Goal: Task Accomplishment & Management: Complete application form

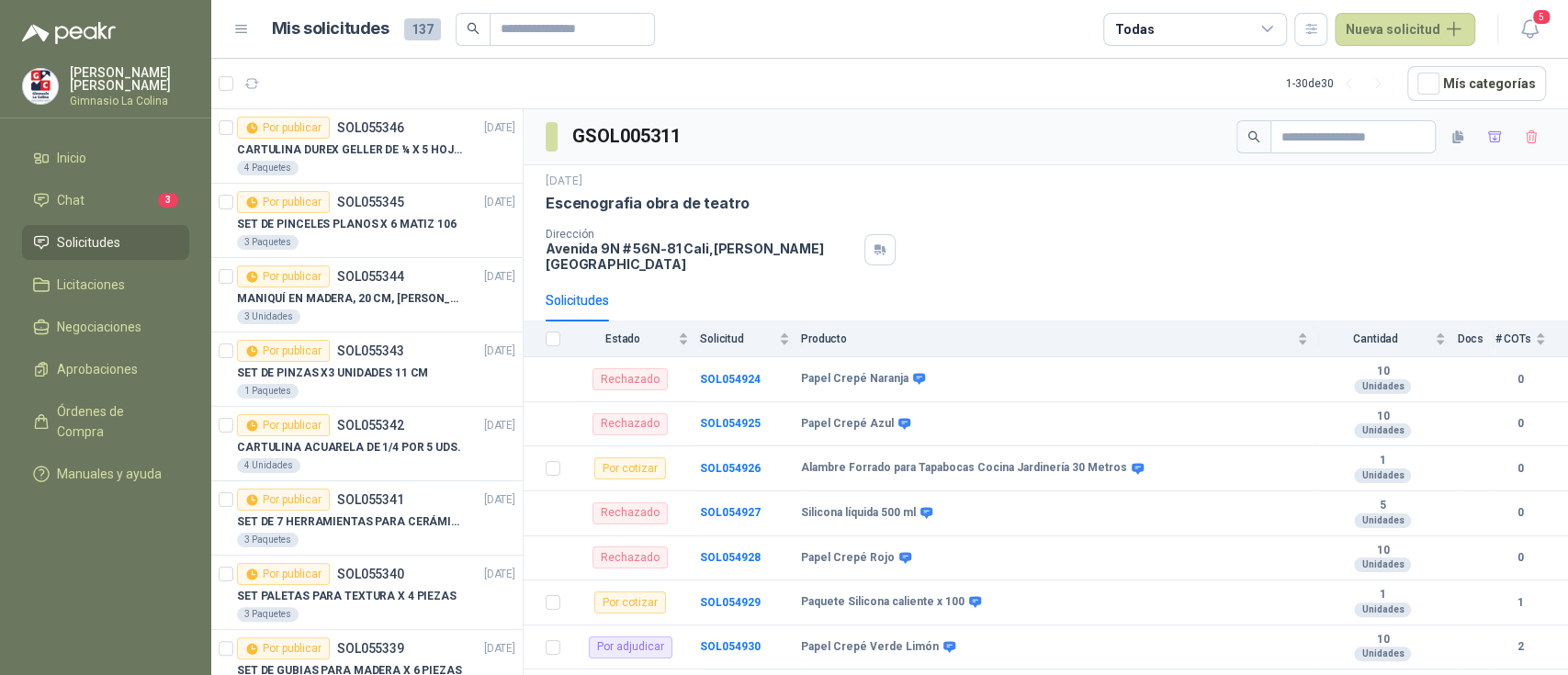
scroll to position [1209, 0]
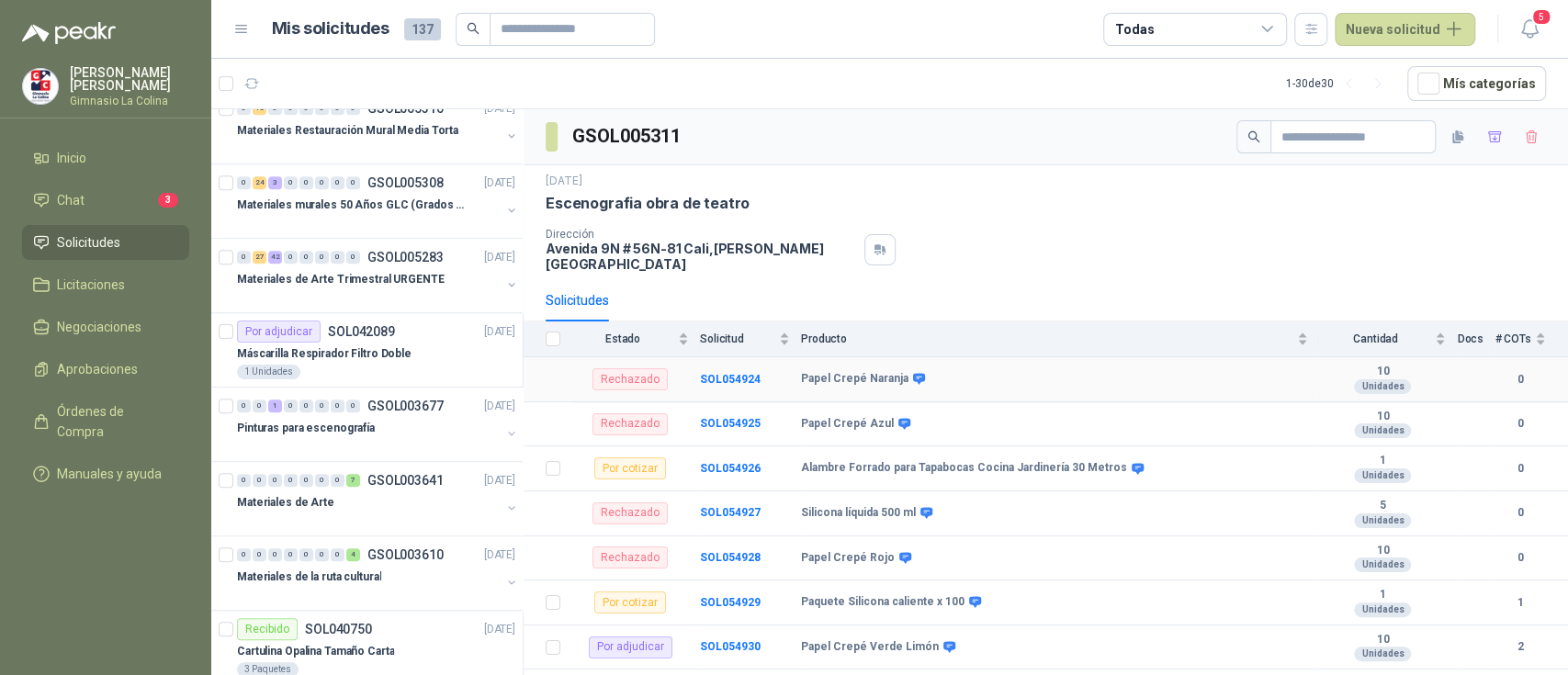
click at [632, 368] on div "Rechazado" at bounding box center [630, 379] width 76 height 22
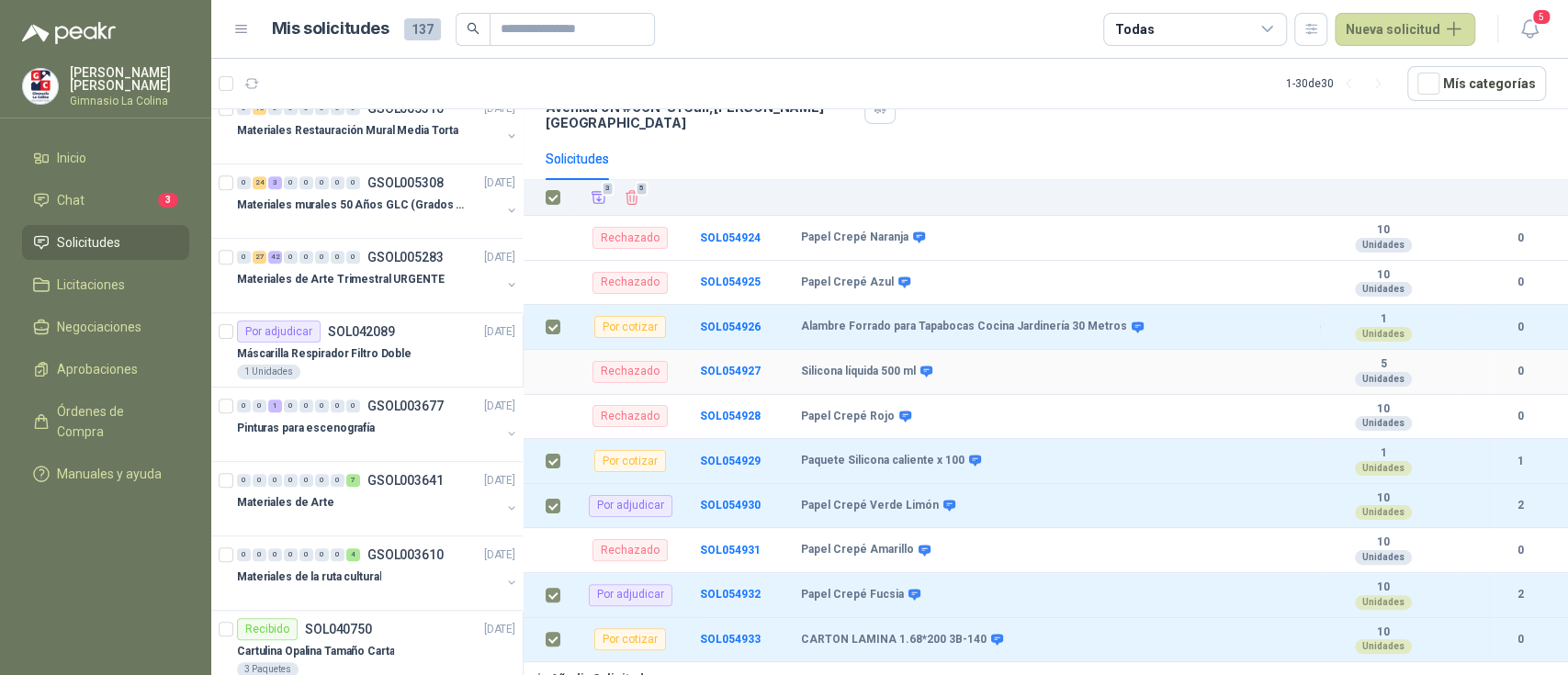
scroll to position [144, 0]
click at [912, 228] on icon at bounding box center [919, 235] width 14 height 14
click at [1099, 114] on div "Dirección [STREET_ADDRESS][PERSON_NAME]" at bounding box center [1046, 107] width 1000 height 44
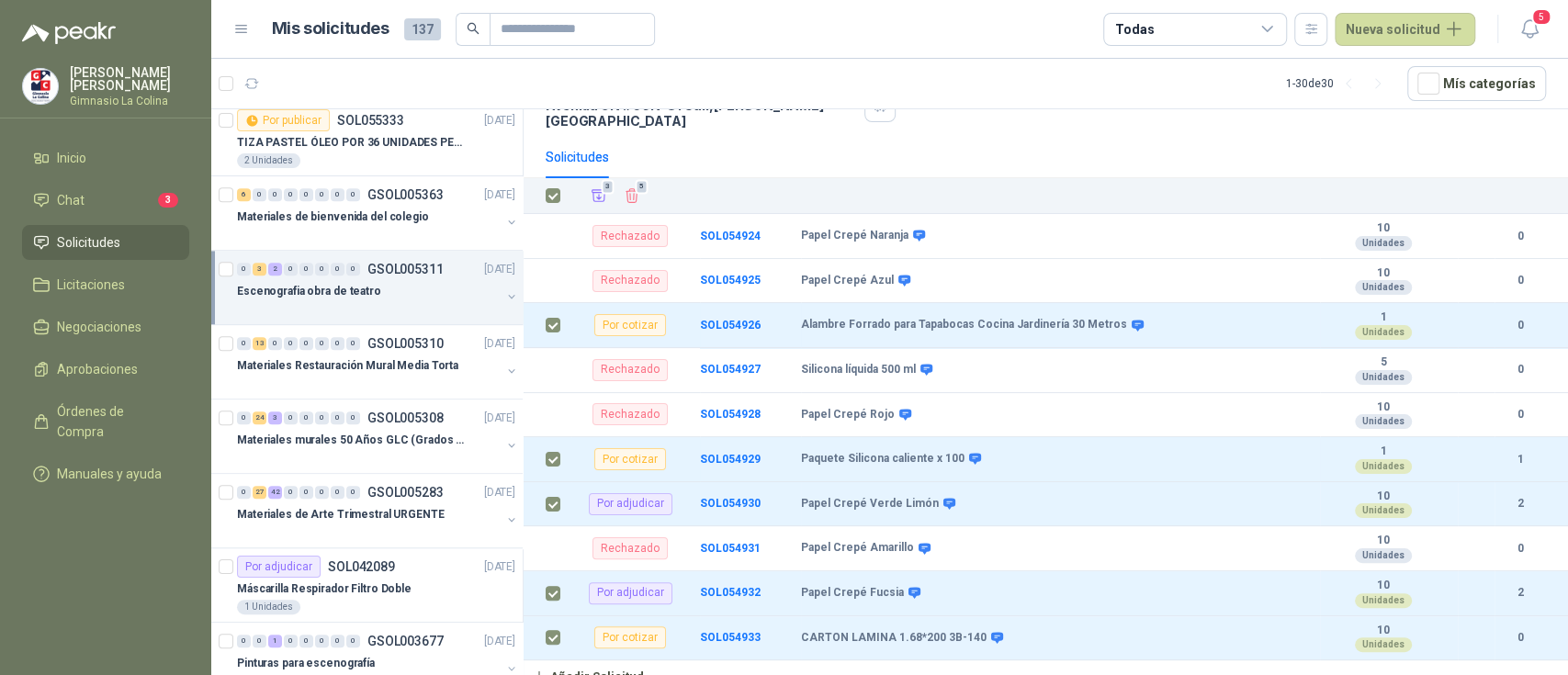
scroll to position [968, 0]
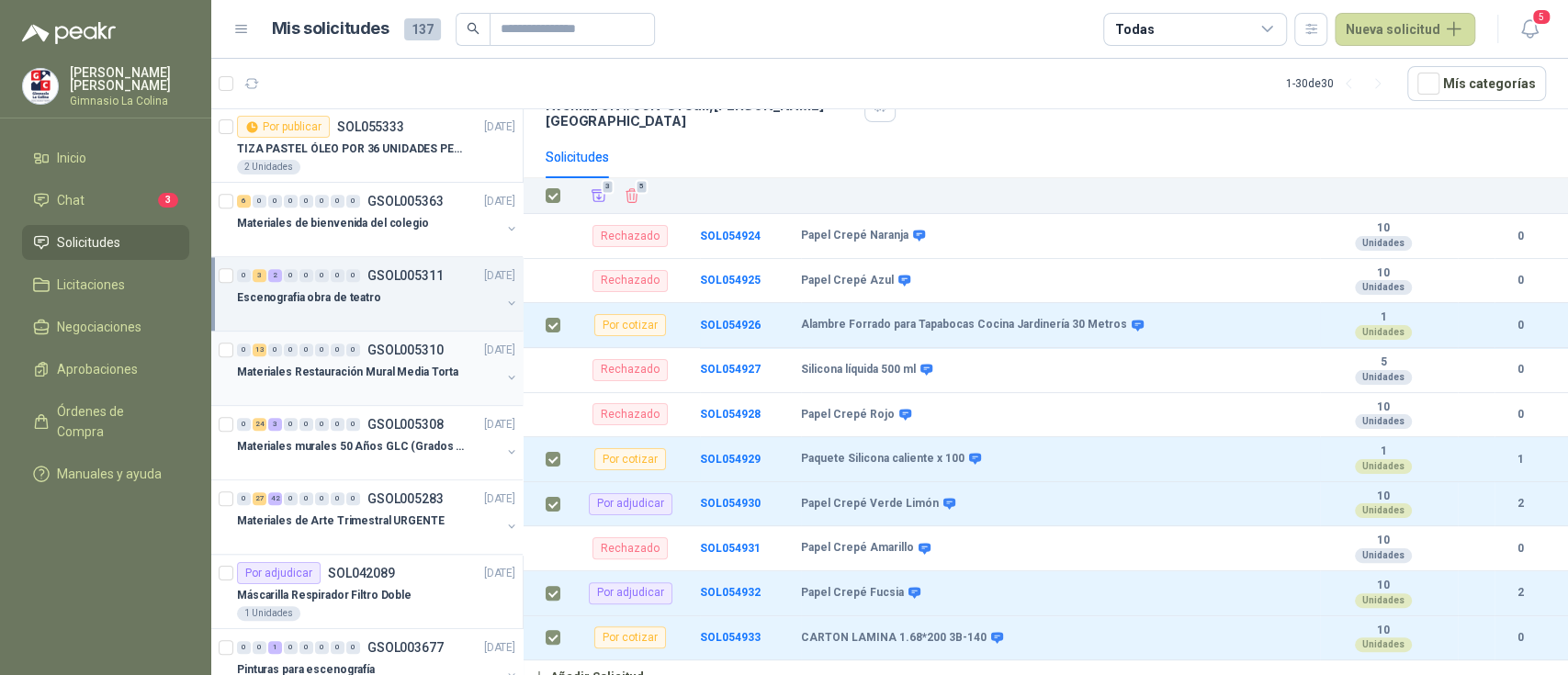
click at [450, 346] on div "0 13 0 0 0 0 0 0 GSOL005310 [DATE]" at bounding box center [378, 350] width 282 height 22
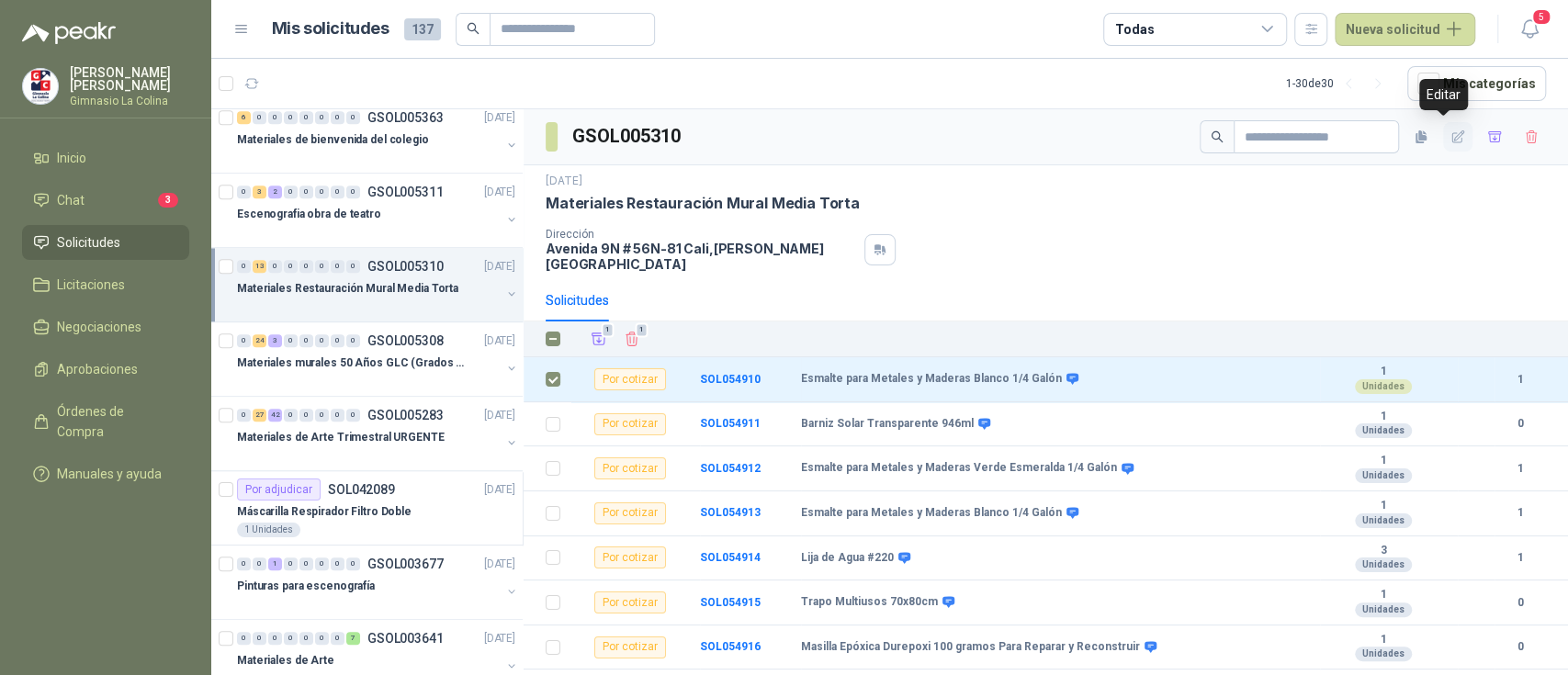
click at [1452, 132] on icon "button" at bounding box center [1457, 136] width 12 height 12
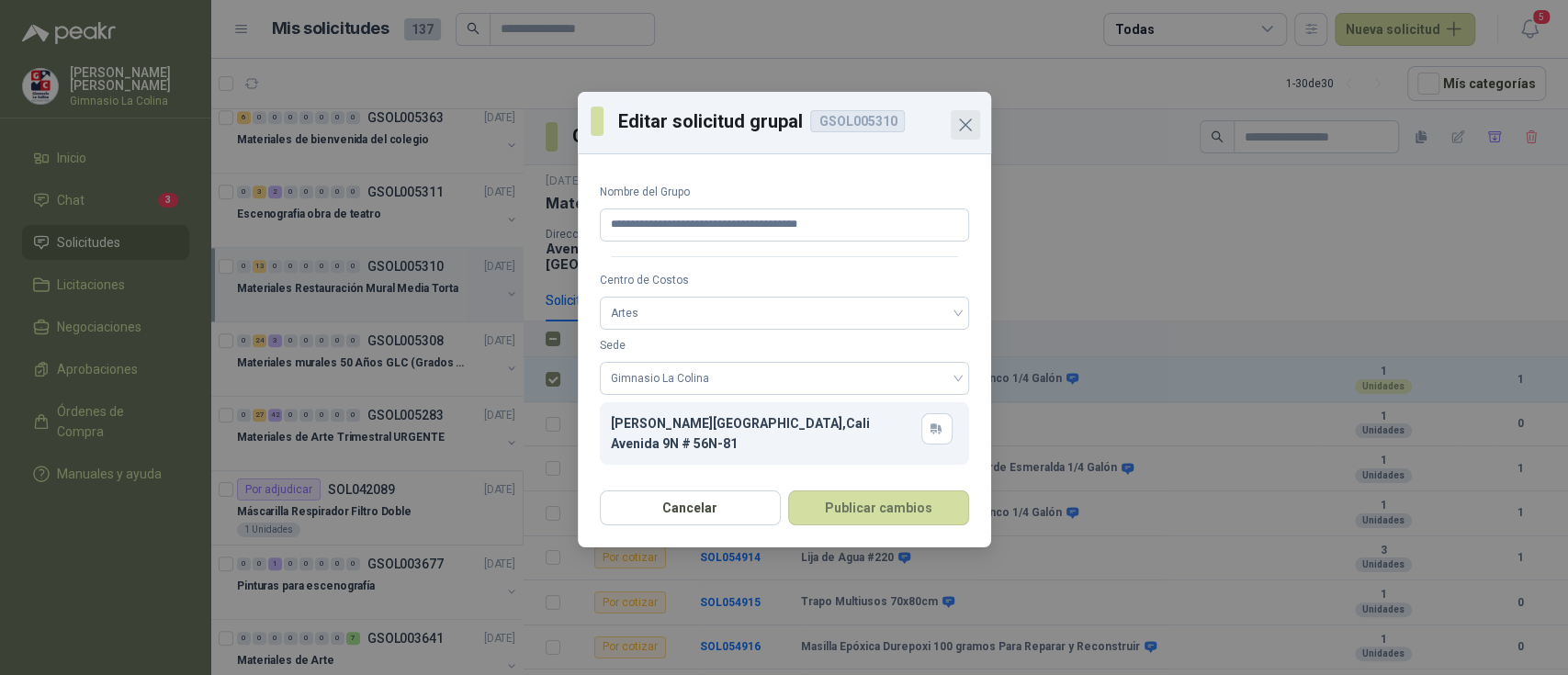
click at [965, 122] on icon "Close" at bounding box center [965, 125] width 22 height 22
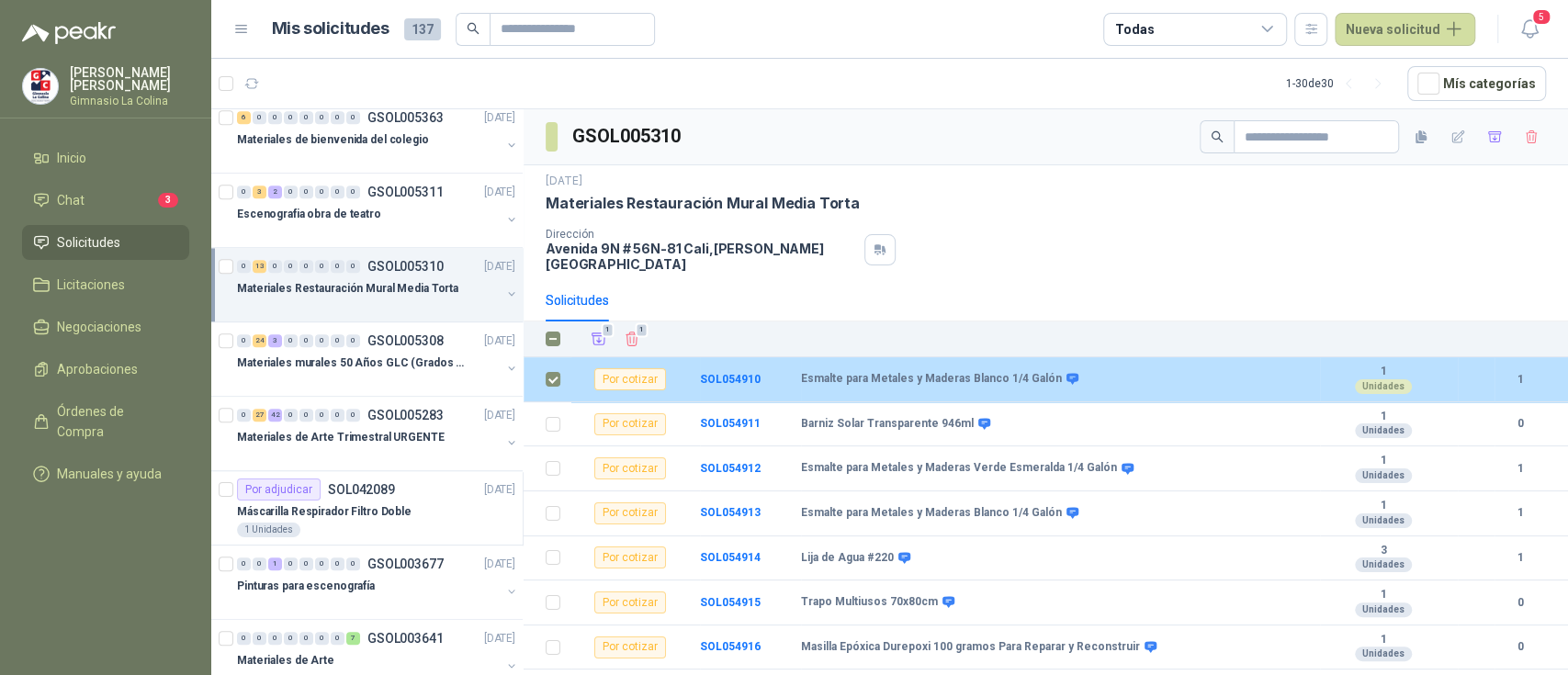
click at [931, 372] on b "Esmalte para Metales y Maderas Blanco 1/4 Galón" at bounding box center [930, 379] width 261 height 15
click at [968, 372] on b "Esmalte para Metales y Maderas Blanco 1/4 Galón" at bounding box center [930, 379] width 261 height 15
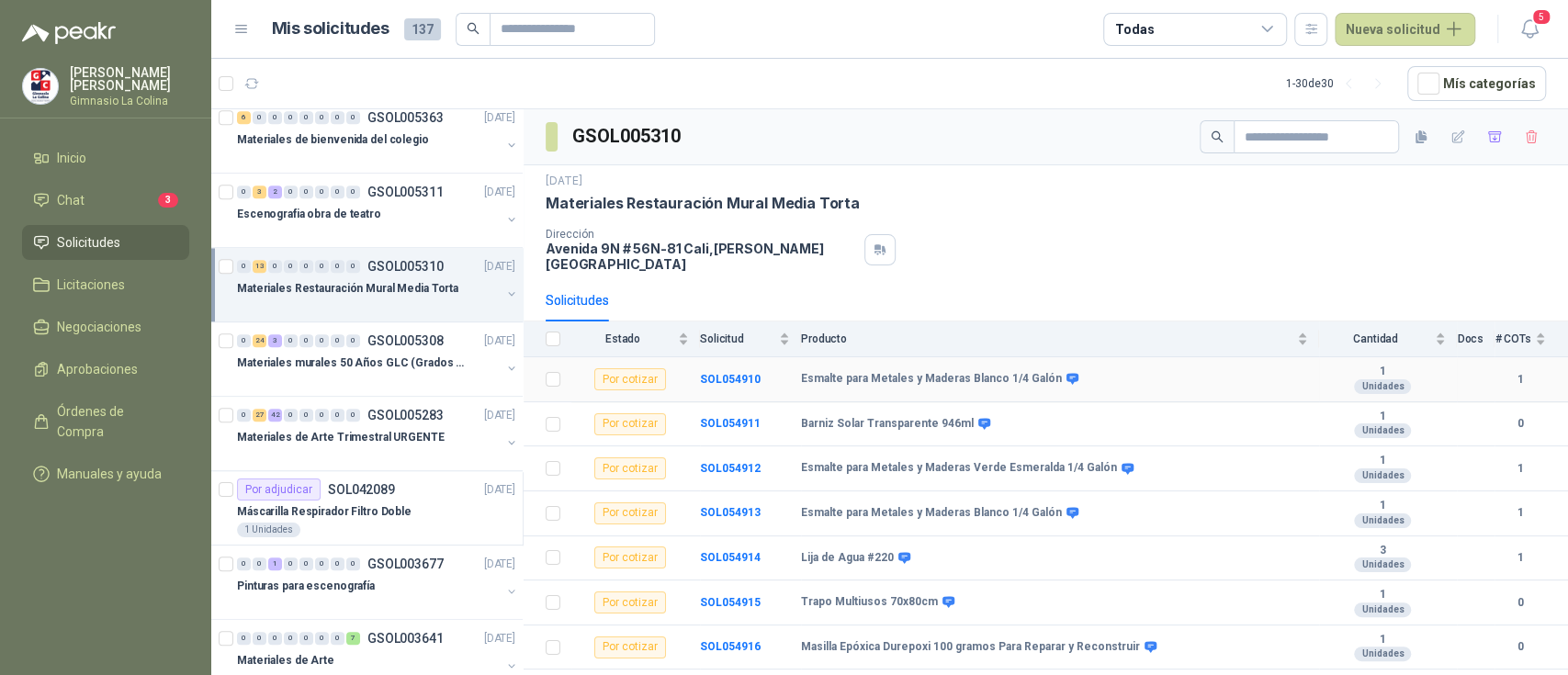
click at [844, 372] on b "Esmalte para Metales y Maderas Blanco 1/4 Galón" at bounding box center [930, 379] width 261 height 15
click at [1450, 134] on icon "button" at bounding box center [1457, 137] width 16 height 16
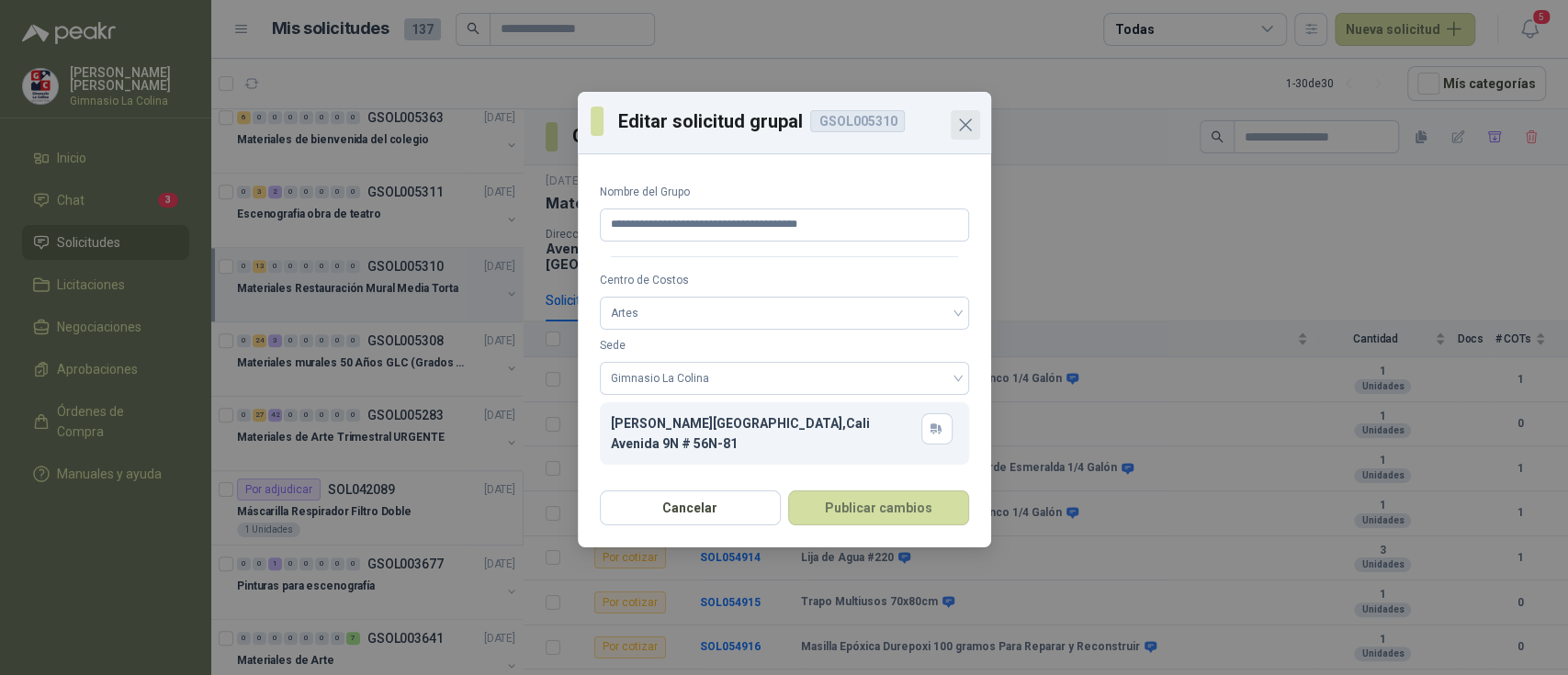
click at [963, 125] on icon "Close" at bounding box center [965, 125] width 11 height 11
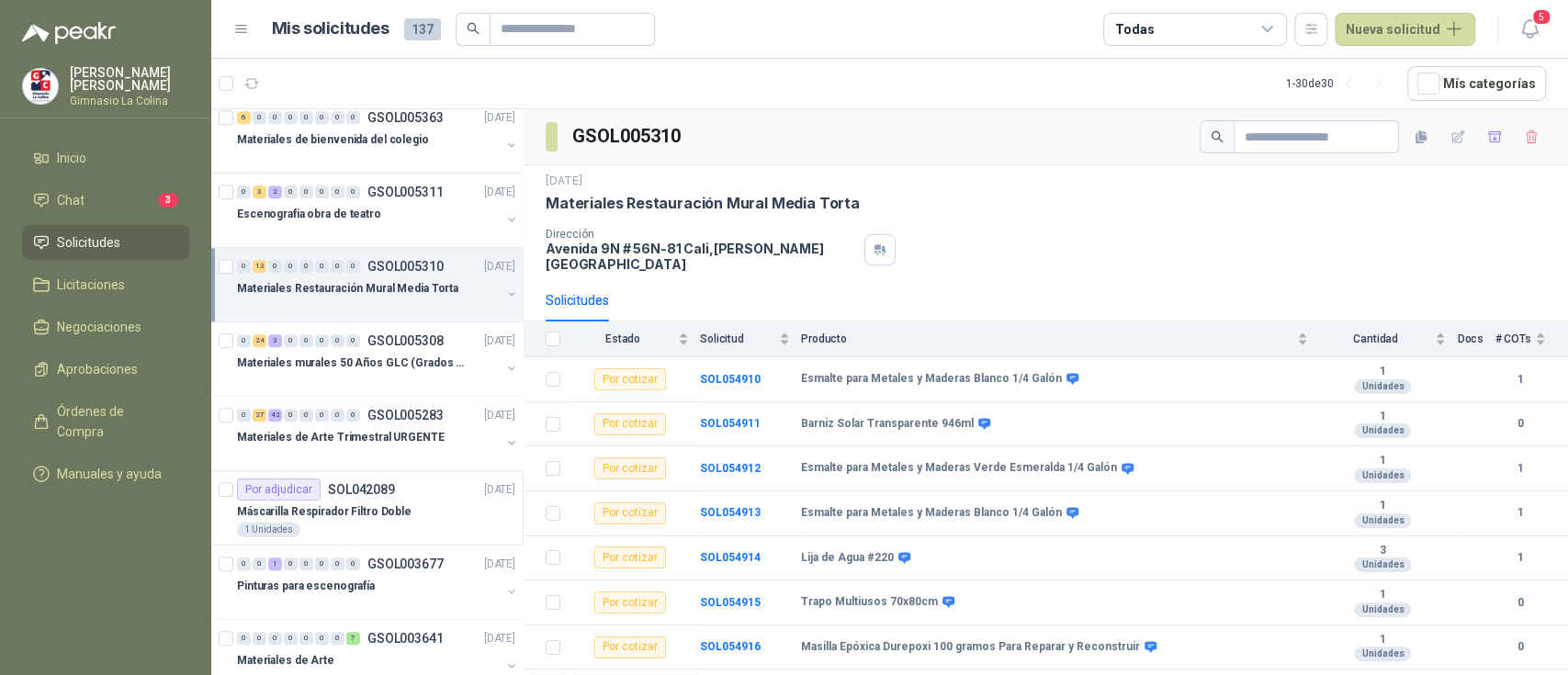
click at [1061, 195] on div "Materiales Restauración Mural Media Torta" at bounding box center [1046, 203] width 1000 height 19
click at [1011, 376] on td "Esmalte para Metales y Maderas Blanco 1/4 Galón" at bounding box center [1059, 379] width 518 height 45
click at [995, 372] on b "Esmalte para Metales y Maderas Blanco 1/4 Galón" at bounding box center [930, 379] width 261 height 15
click at [994, 357] on td "Esmalte para Metales y Maderas Blanco 1/4 Galón" at bounding box center [1059, 379] width 518 height 45
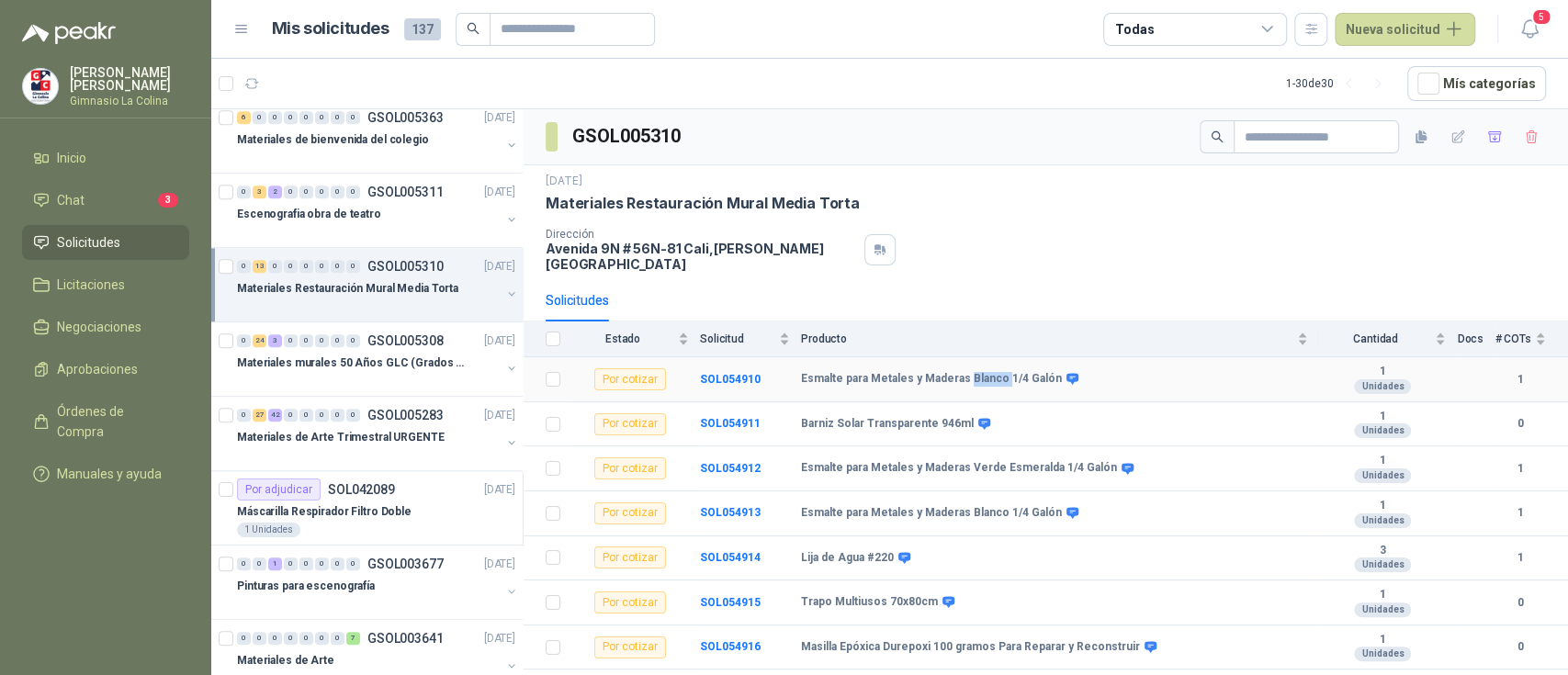
click at [994, 357] on td "Esmalte para Metales y Maderas Blanco 1/4 Galón" at bounding box center [1059, 379] width 518 height 45
click at [982, 372] on b "Esmalte para Metales y Maderas Blanco 1/4 Galón" at bounding box center [930, 379] width 261 height 15
click at [813, 372] on b "Esmalte para Metales y Maderas Blanco 1/4 Galón" at bounding box center [930, 379] width 261 height 15
drag, startPoint x: 810, startPoint y: 358, endPoint x: 845, endPoint y: 359, distance: 35.0
click at [867, 372] on b "Esmalte para Metales y Maderas Blanco 1/4 Galón" at bounding box center [930, 379] width 261 height 15
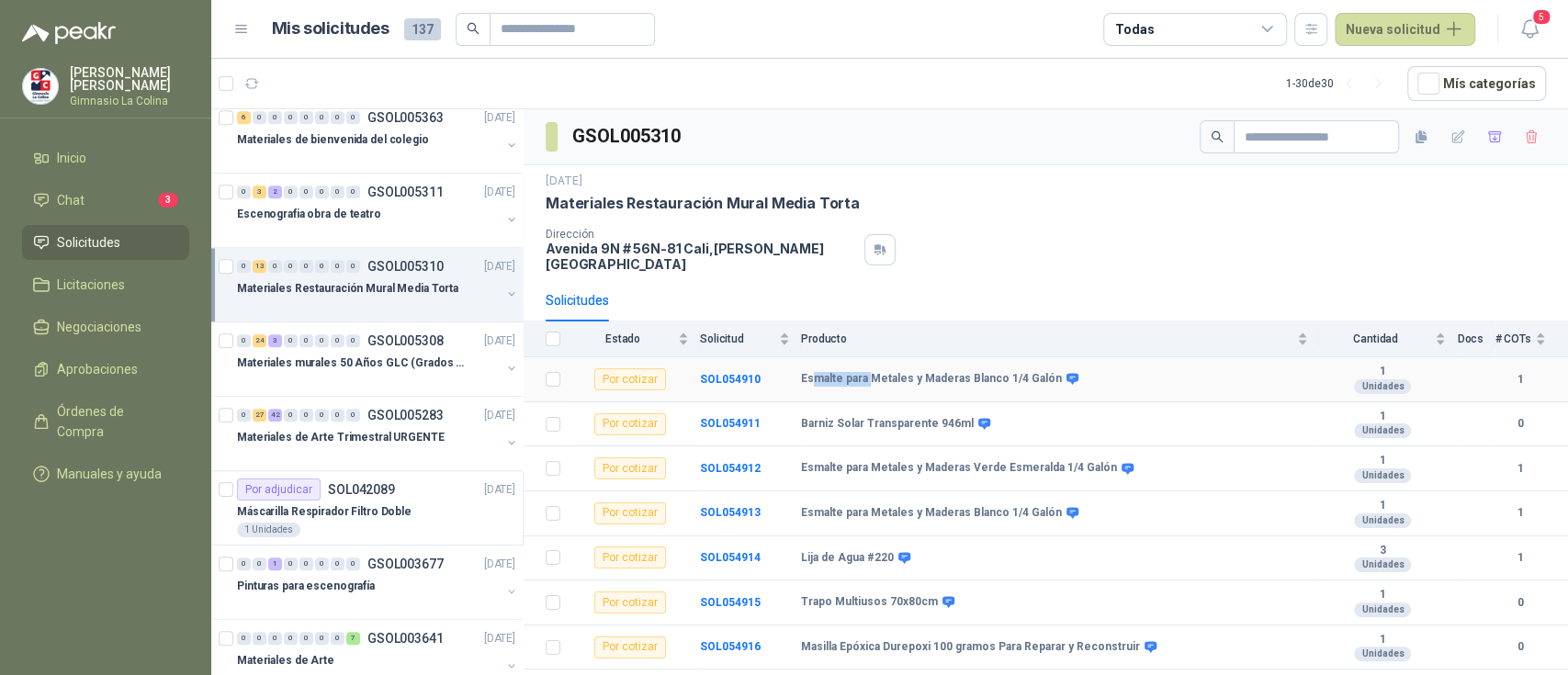
click at [835, 372] on b "Esmalte para Metales y Maderas Blanco 1/4 Galón" at bounding box center [930, 379] width 261 height 15
drag, startPoint x: 843, startPoint y: 359, endPoint x: 769, endPoint y: 359, distance: 74.0
click at [769, 359] on tr "Por cotizar SOL054910 Esmalte para Metales y Maderas Blanco 1/4 Galón 1 Unidade…" at bounding box center [1046, 379] width 1045 height 45
click at [1070, 372] on div "Esmalte para Metales y Maderas Blanco 1/4 Galón" at bounding box center [1054, 379] width 507 height 15
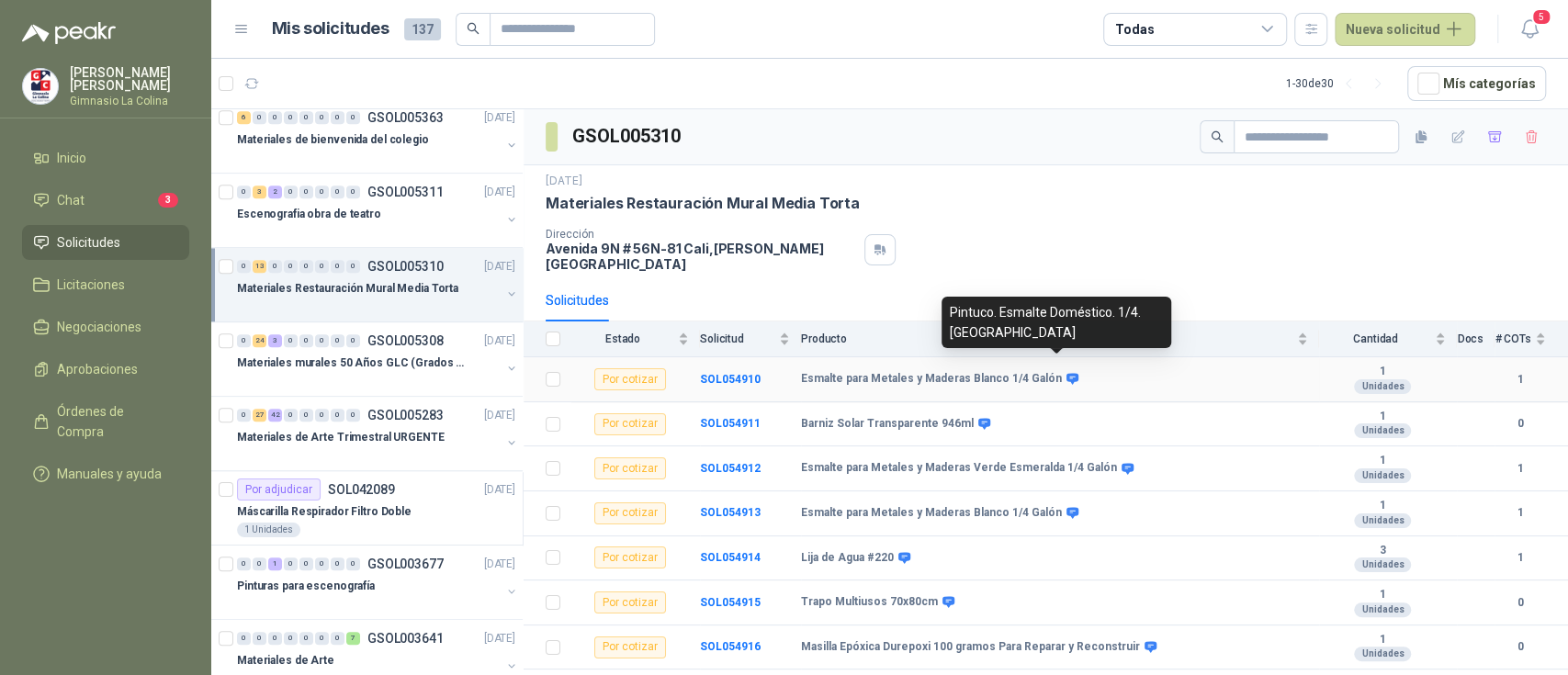
click at [1067, 374] on icon at bounding box center [1072, 379] width 12 height 11
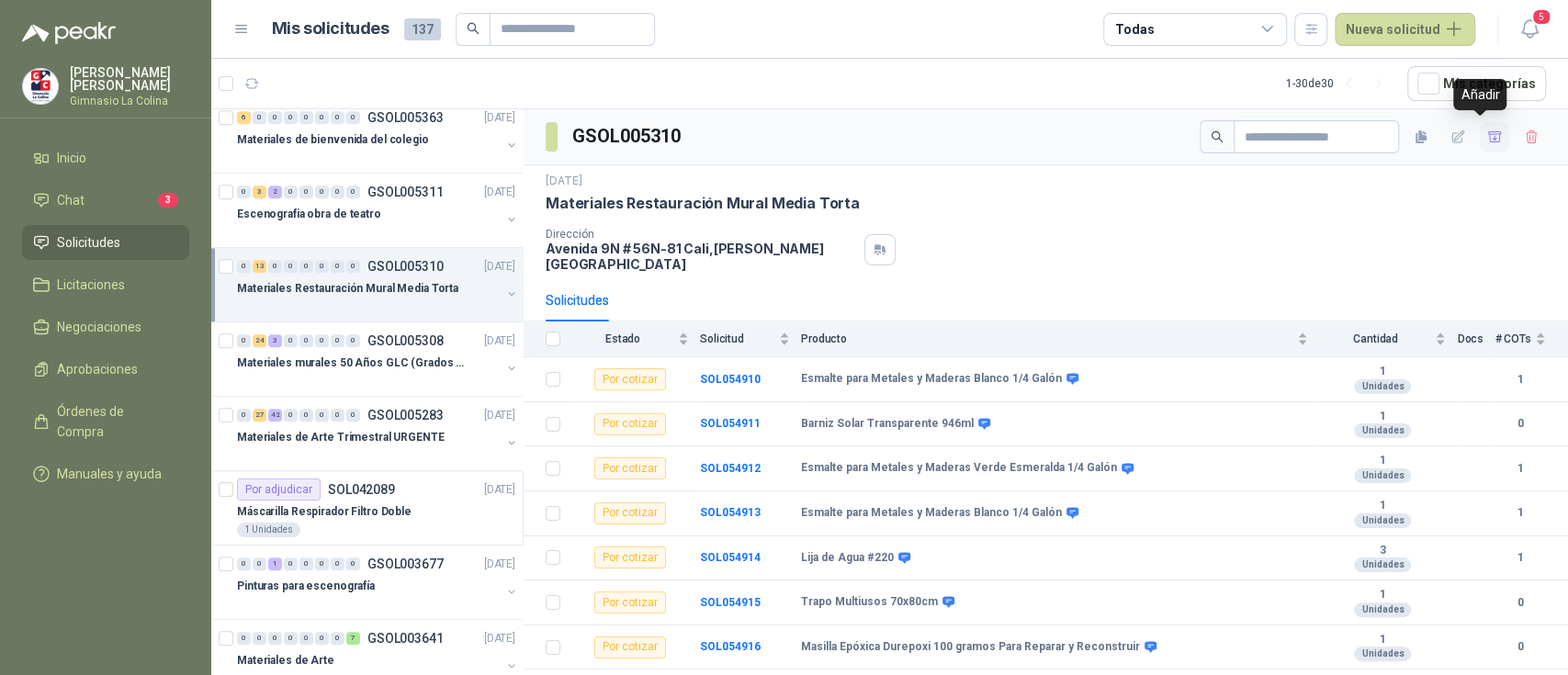
click at [1487, 135] on icon "button" at bounding box center [1494, 137] width 16 height 16
click at [1489, 136] on icon "button" at bounding box center [1494, 139] width 11 height 7
click at [1414, 134] on icon "button" at bounding box center [1422, 137] width 16 height 16
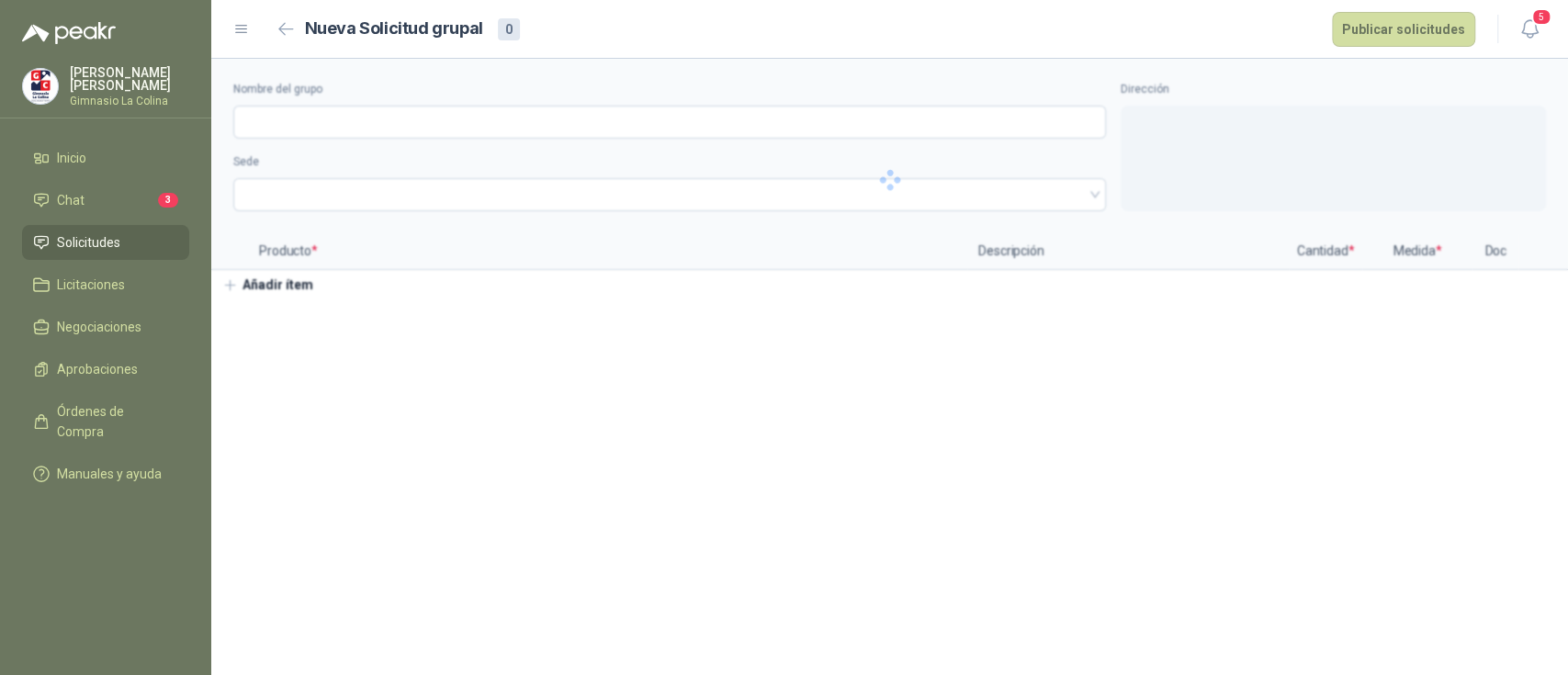
type input "**********"
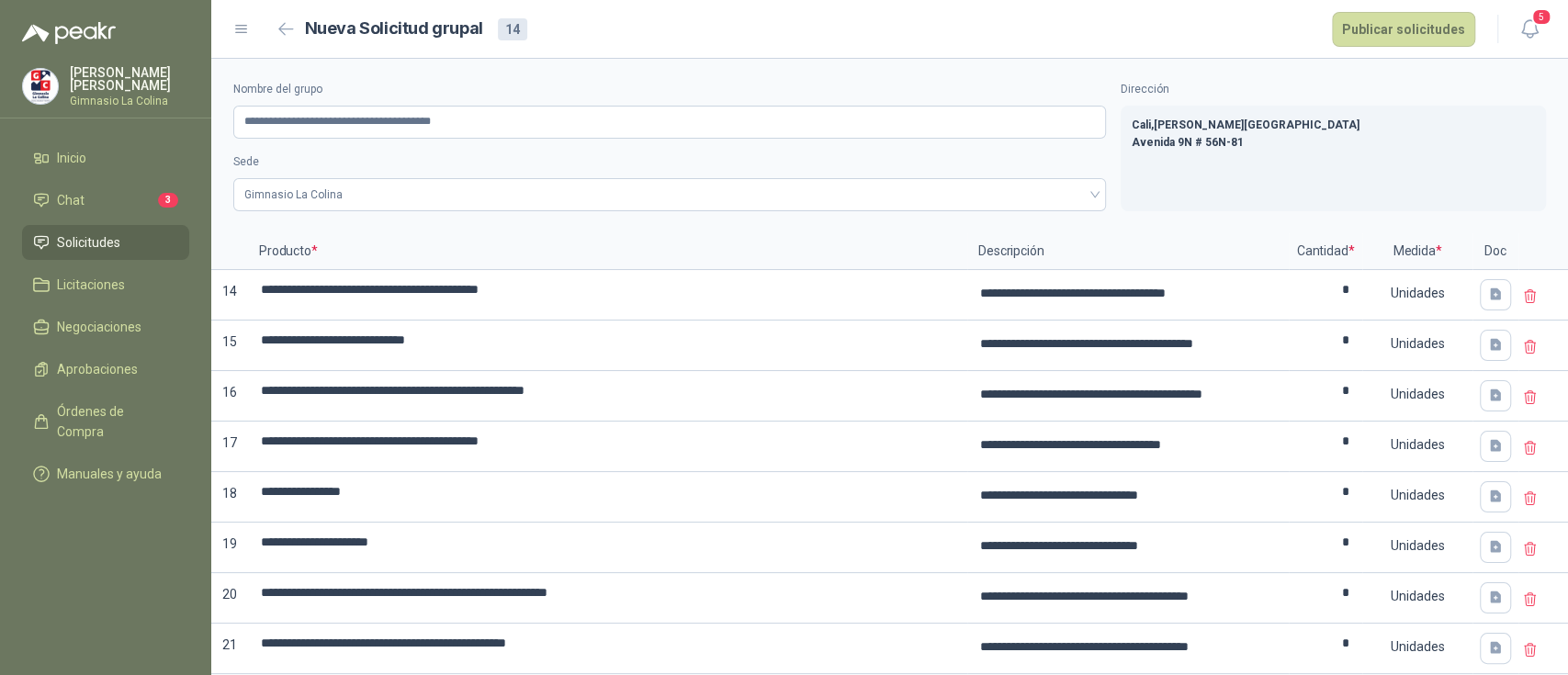
scroll to position [328, 0]
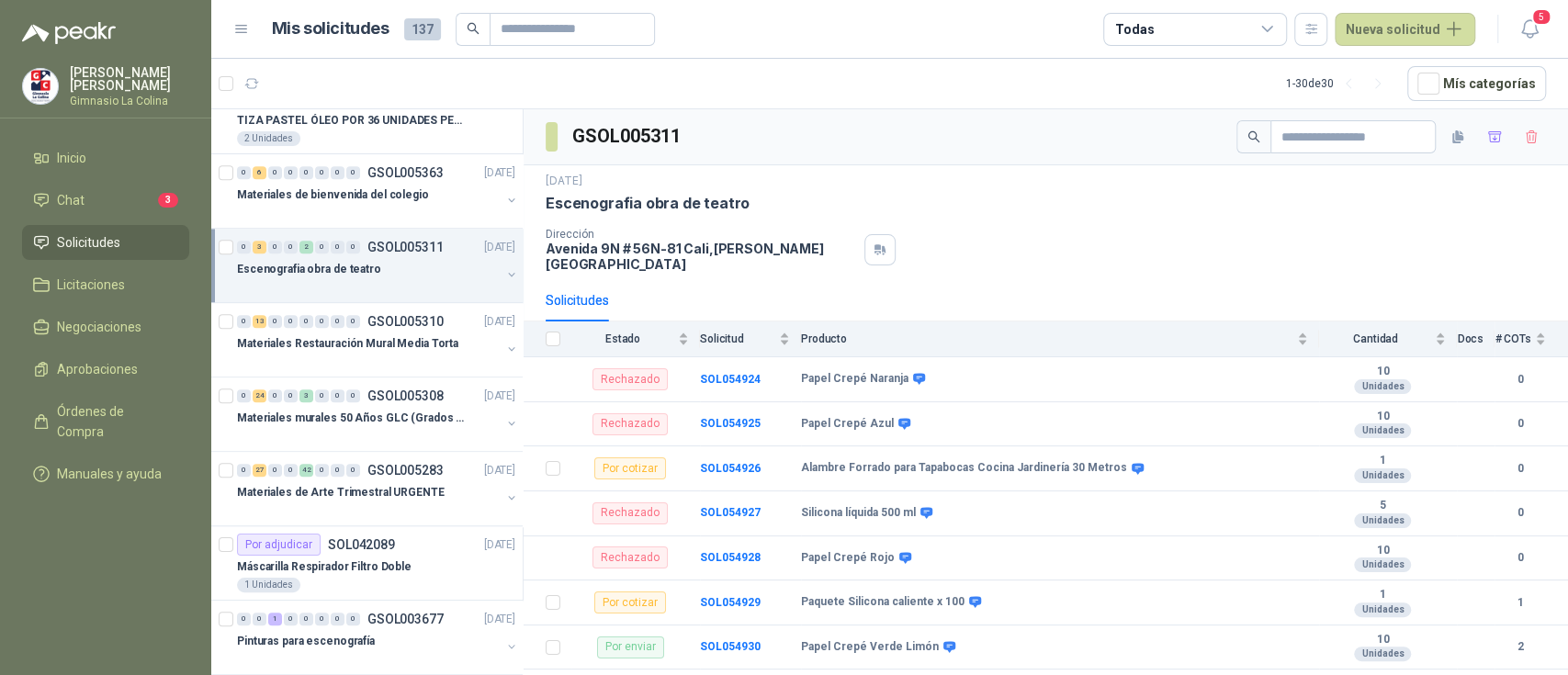
scroll to position [1036, 0]
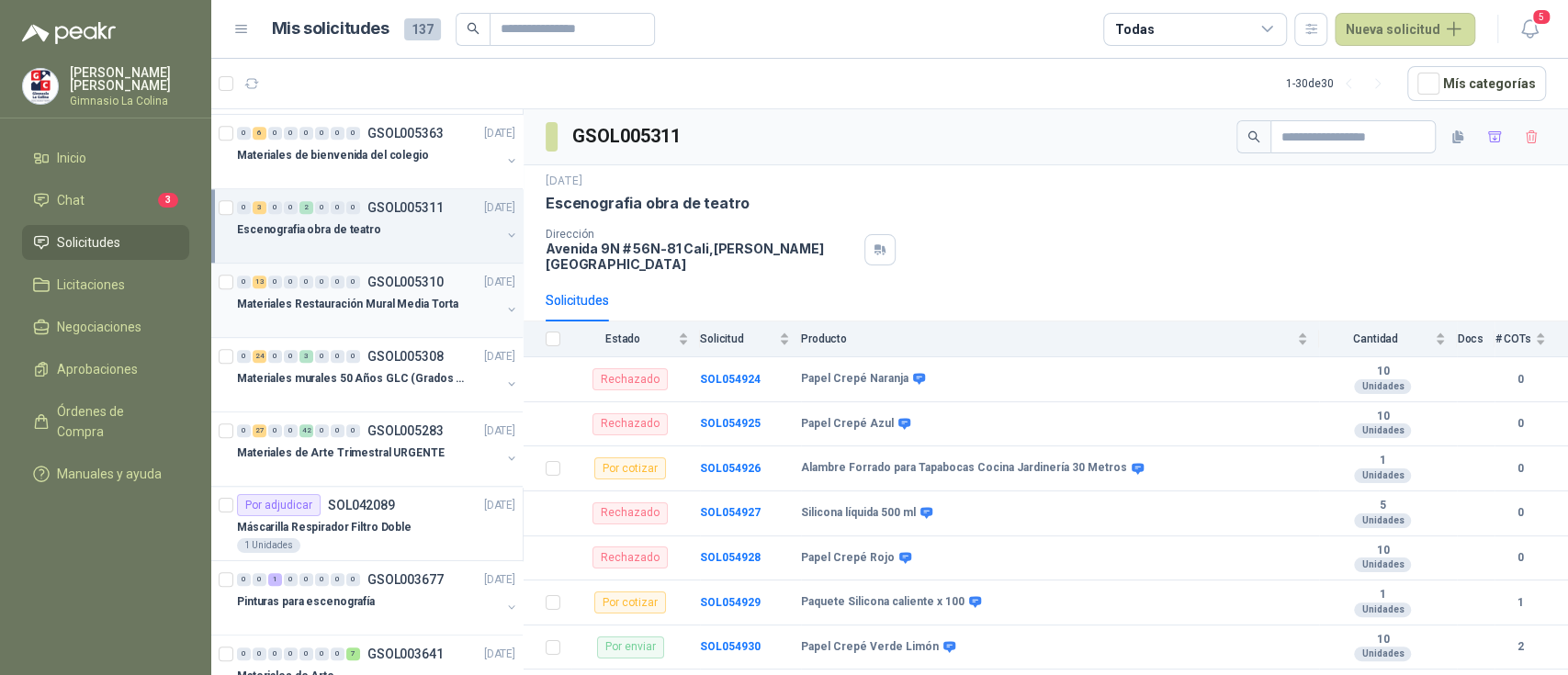
click at [402, 282] on p "GSOL005310" at bounding box center [405, 282] width 76 height 13
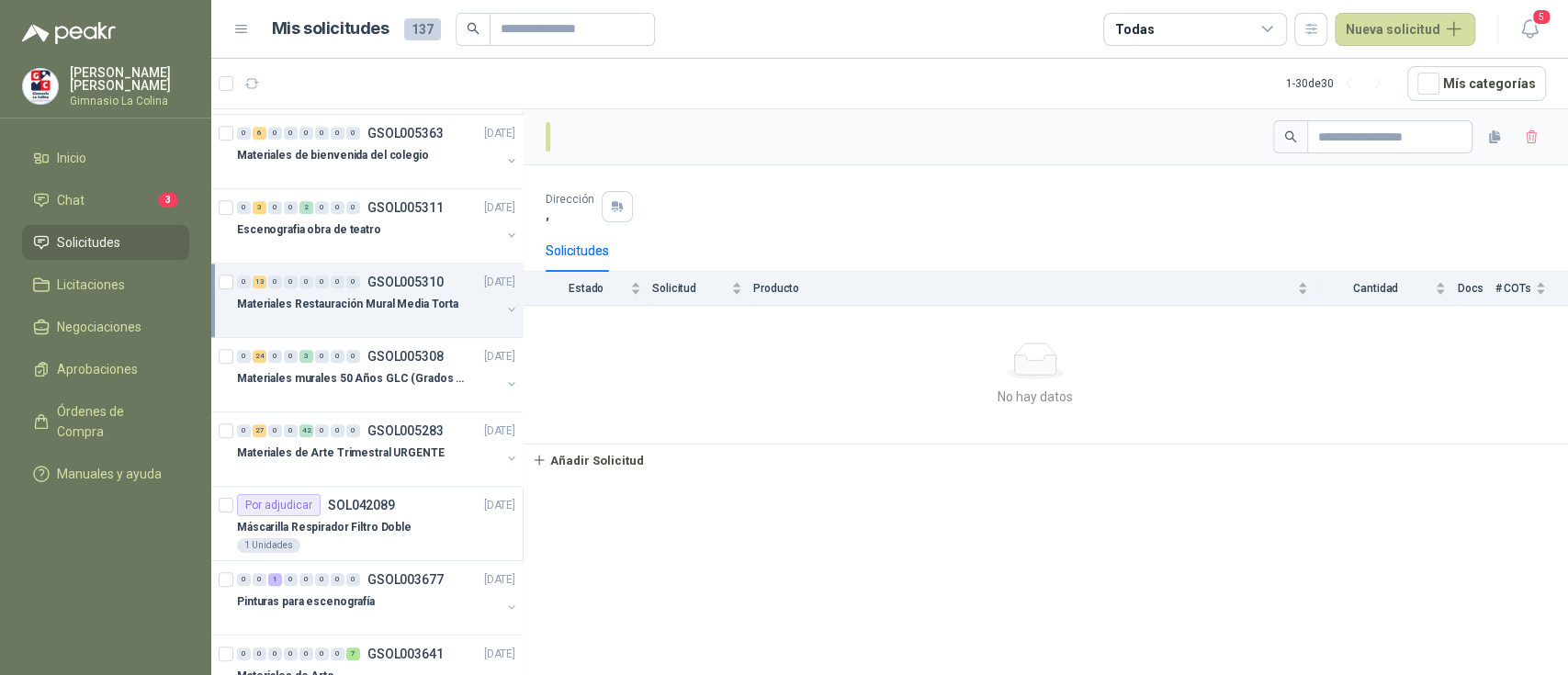
click at [438, 306] on p "Materiales Restauración Mural Media Torta" at bounding box center [347, 304] width 221 height 17
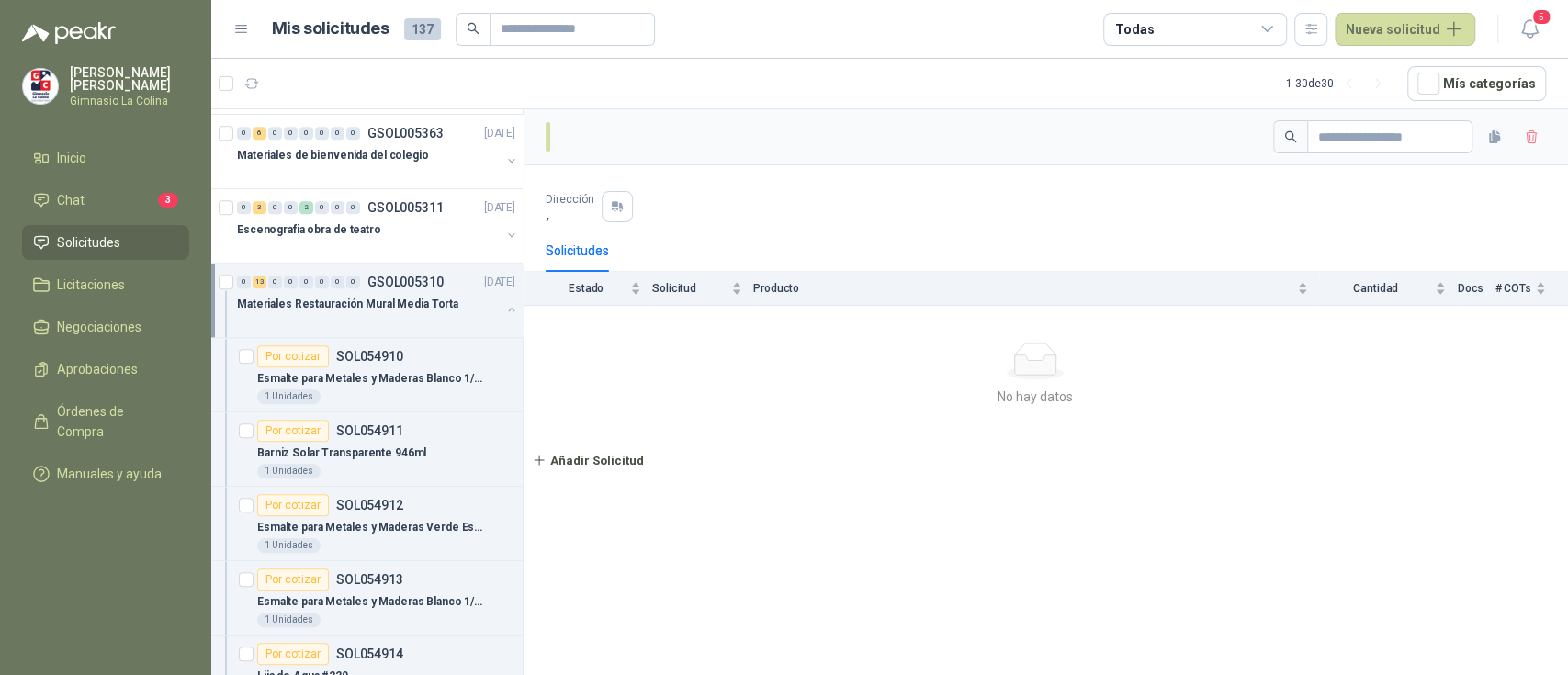
click at [438, 306] on p "Materiales Restauración Mural Media Torta" at bounding box center [347, 304] width 221 height 17
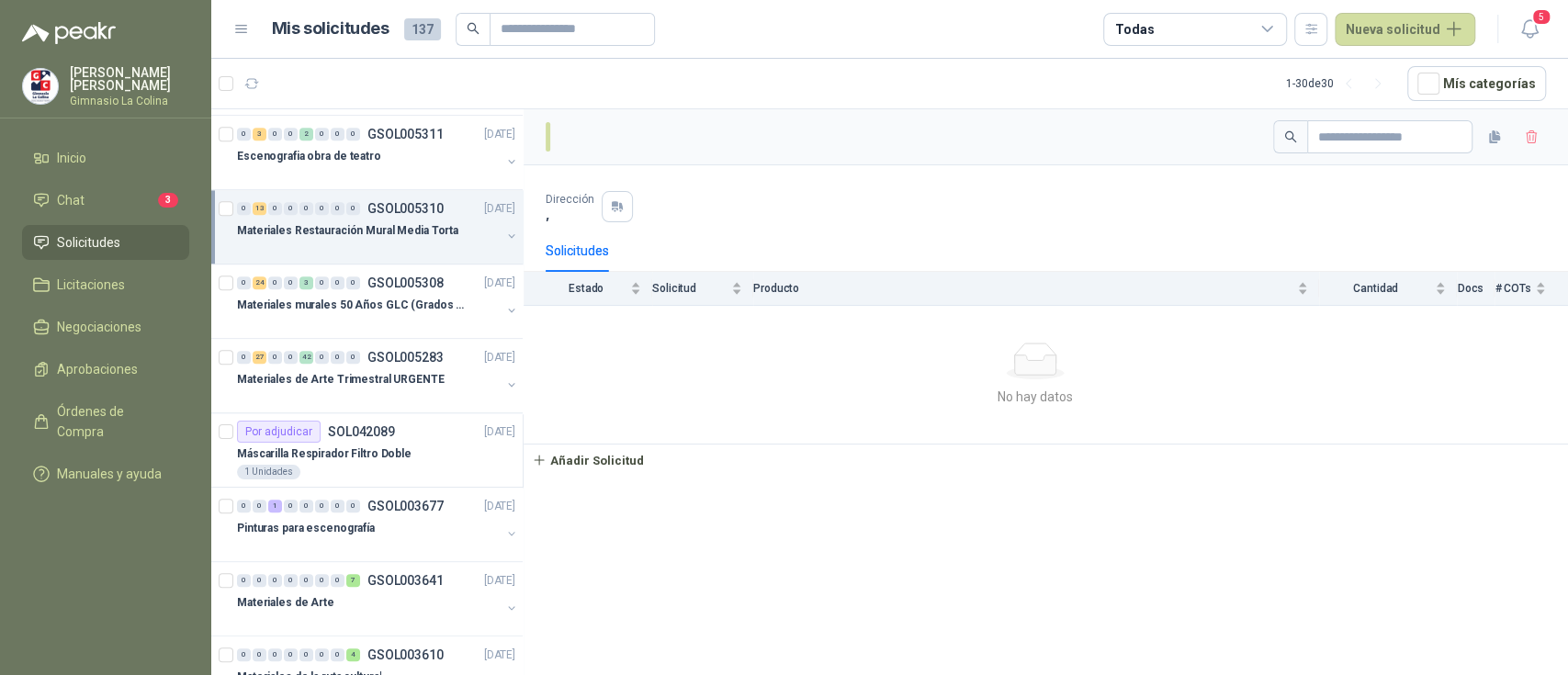
scroll to position [1118, 0]
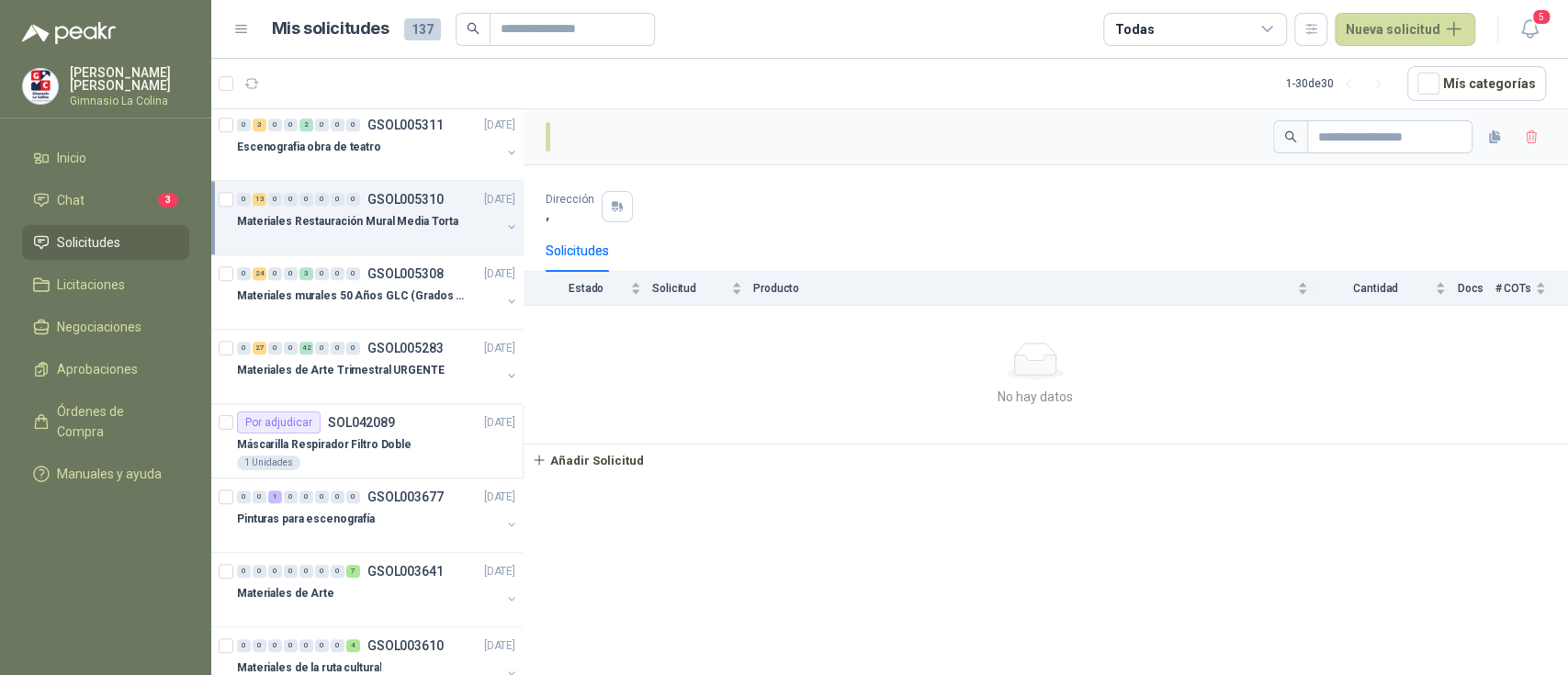
click at [504, 224] on button "button" at bounding box center [511, 227] width 15 height 15
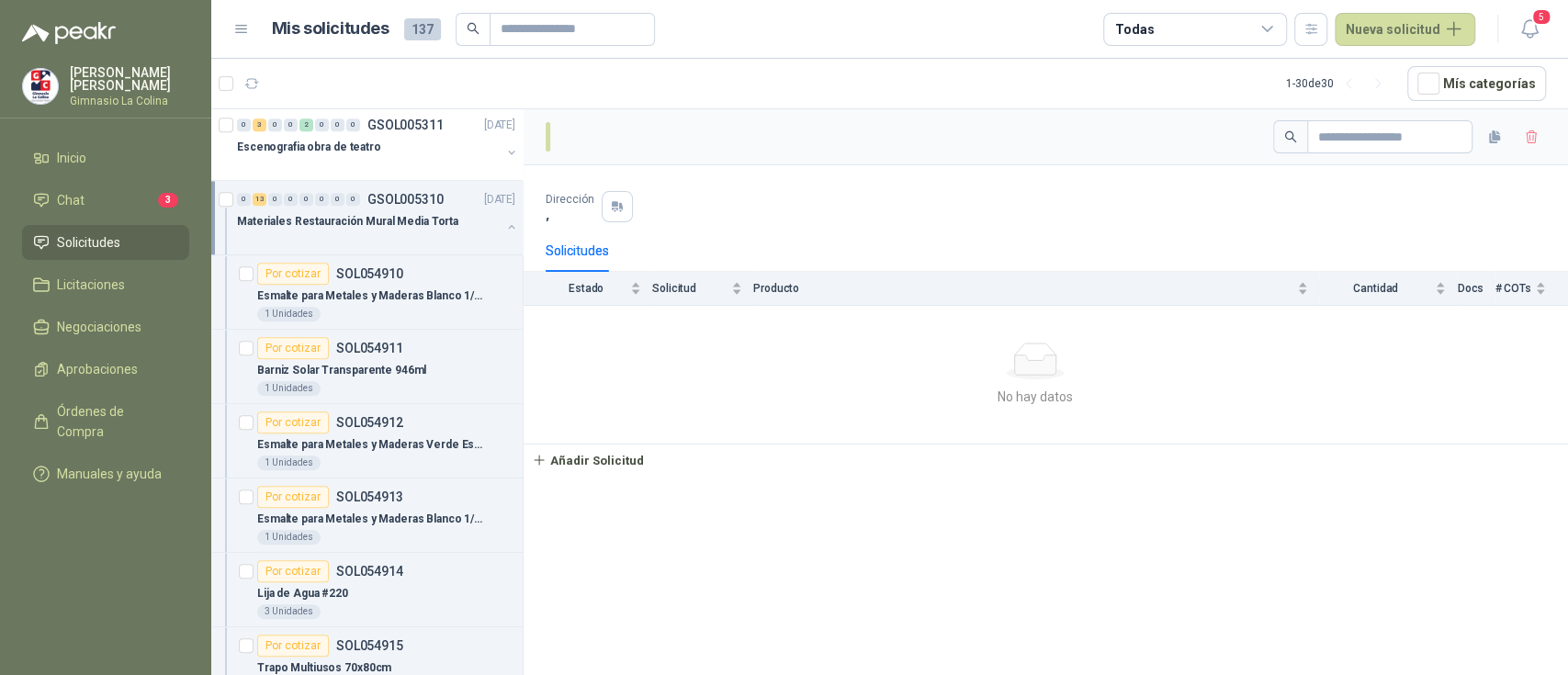
click at [504, 224] on button "button" at bounding box center [511, 227] width 15 height 15
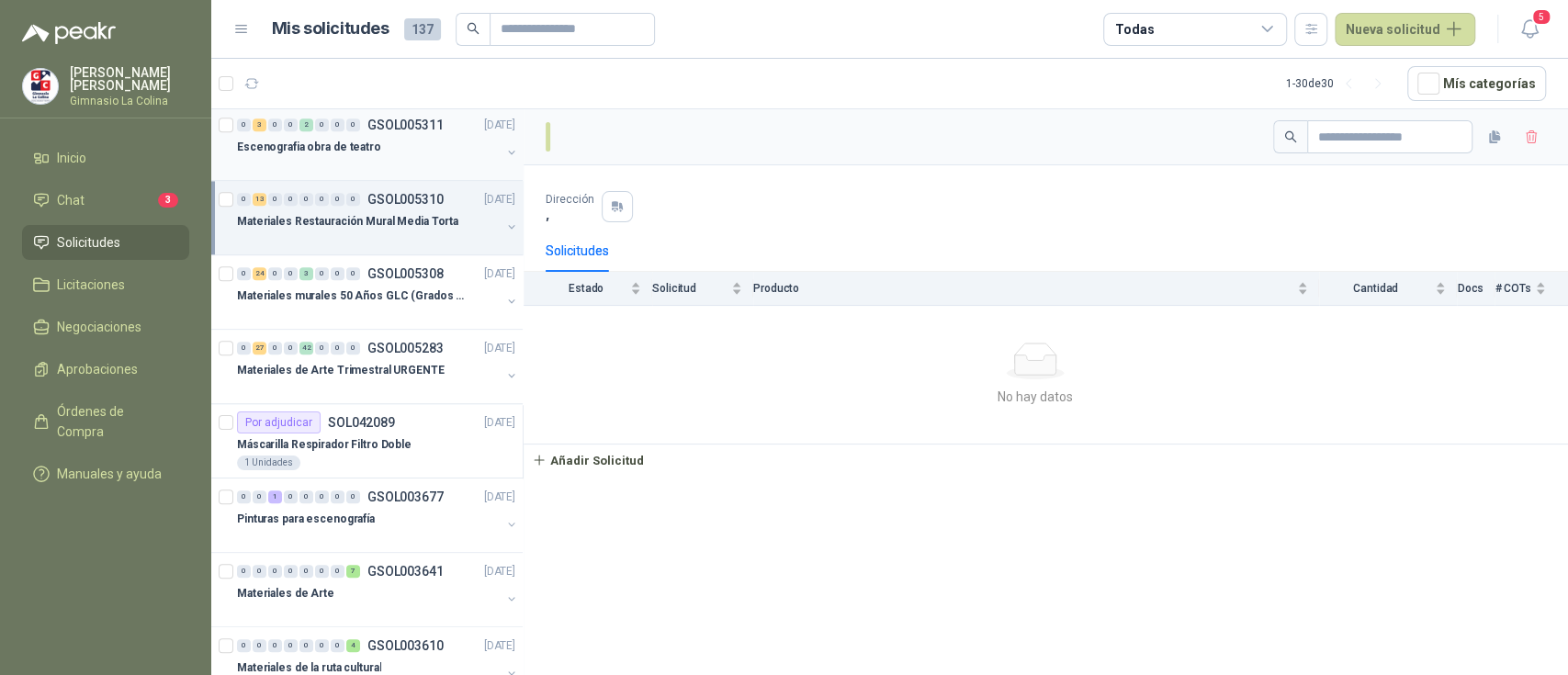
click at [339, 144] on p "Escenografia obra de teatro" at bounding box center [309, 147] width 145 height 17
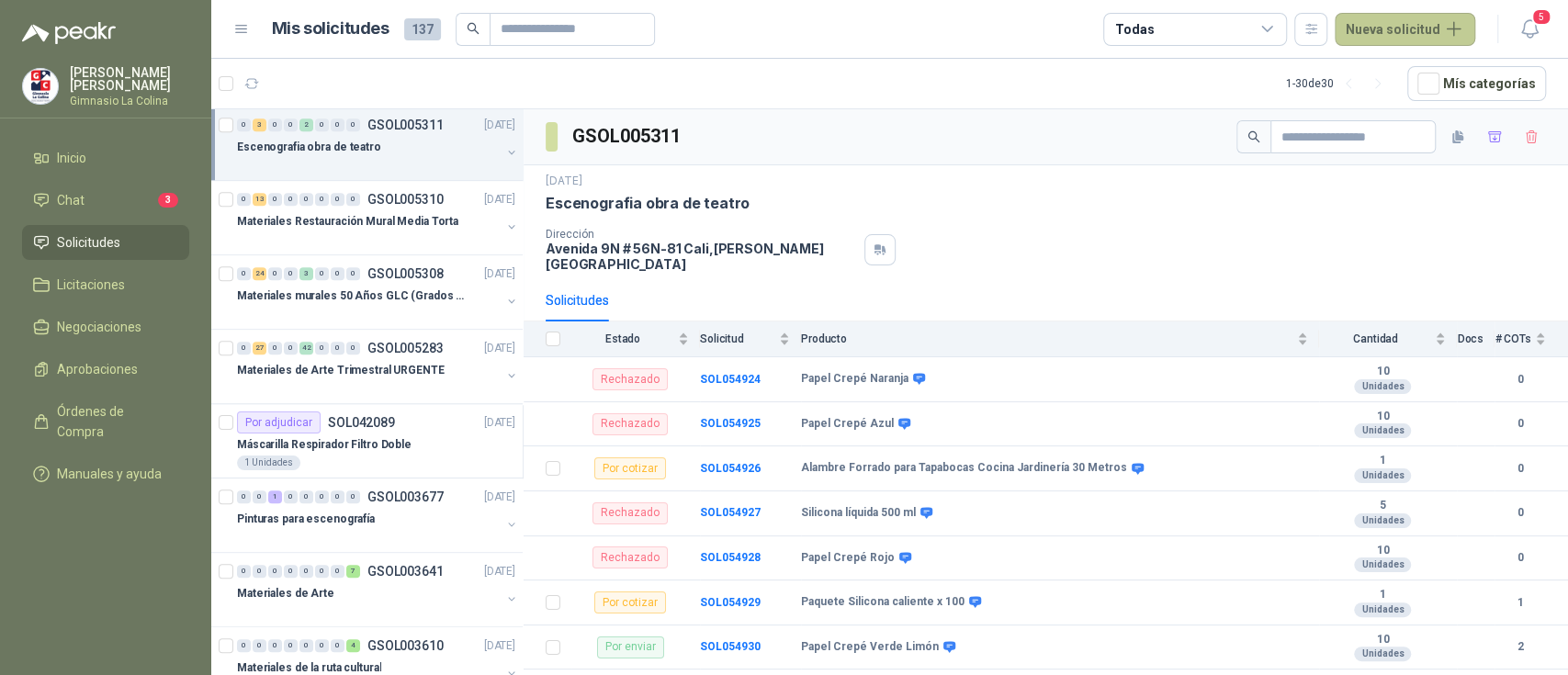
click at [1414, 18] on button "Nueva solicitud" at bounding box center [1405, 29] width 141 height 33
click at [1433, 99] on link "Solicitud grupal" at bounding box center [1427, 105] width 157 height 32
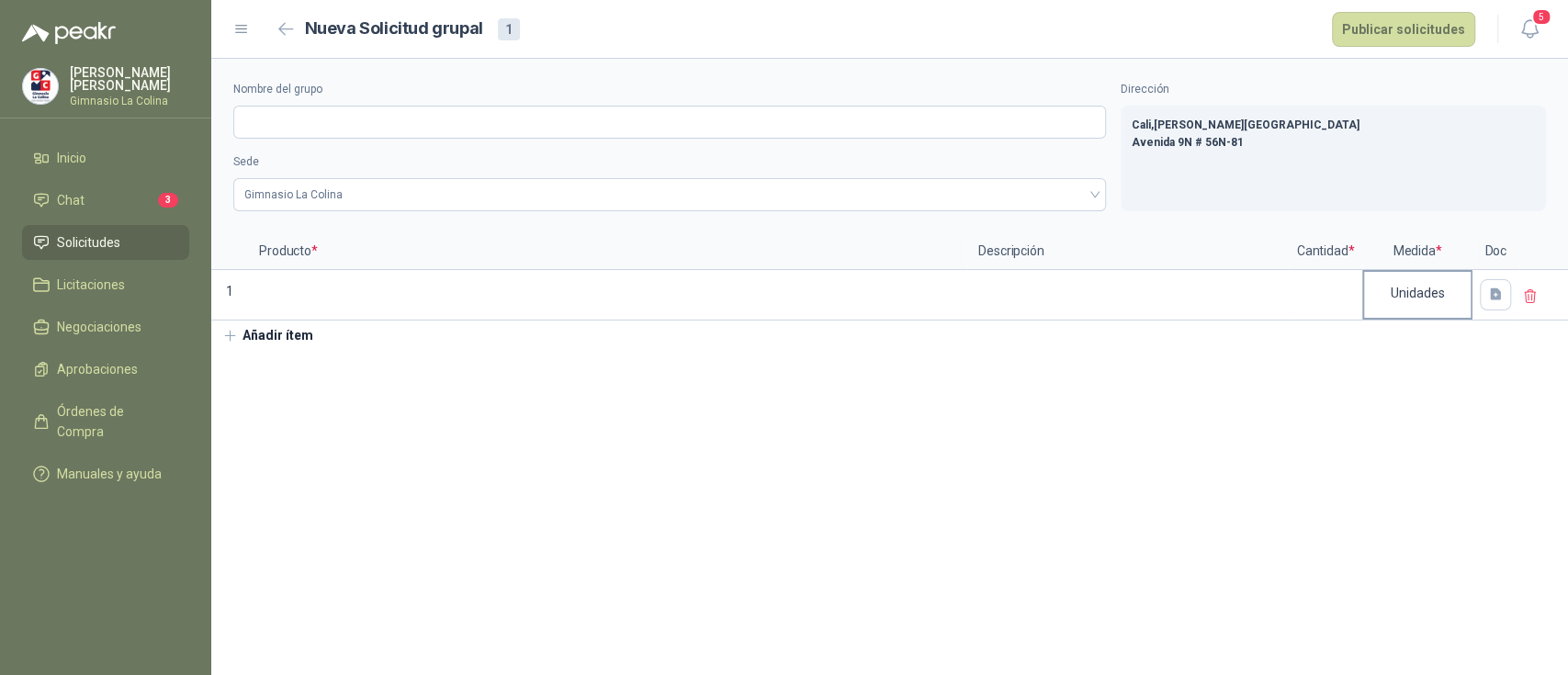
click at [1414, 300] on div "Unidades" at bounding box center [1418, 293] width 107 height 42
click at [1494, 294] on icon "button" at bounding box center [1495, 294] width 16 height 16
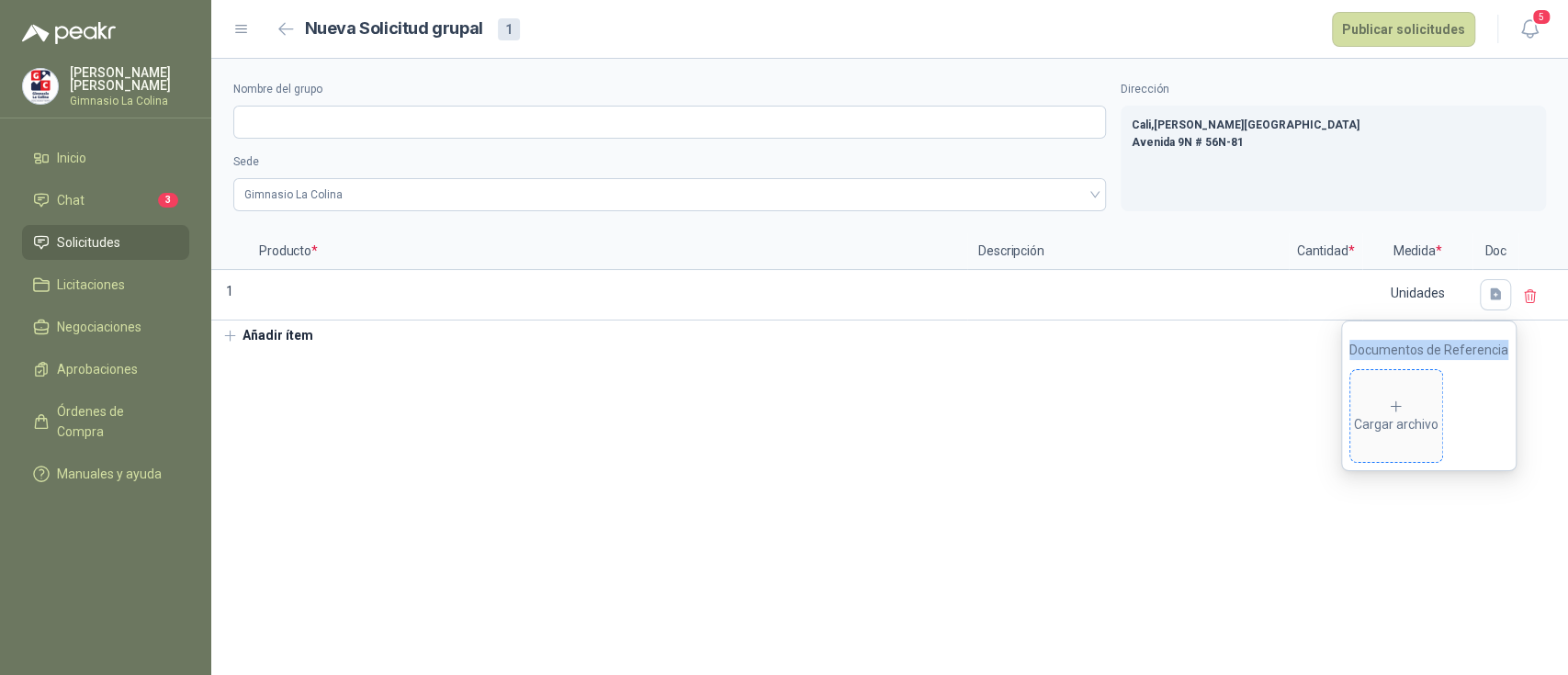
click at [1411, 411] on div "Cargar archivo" at bounding box center [1397, 417] width 85 height 37
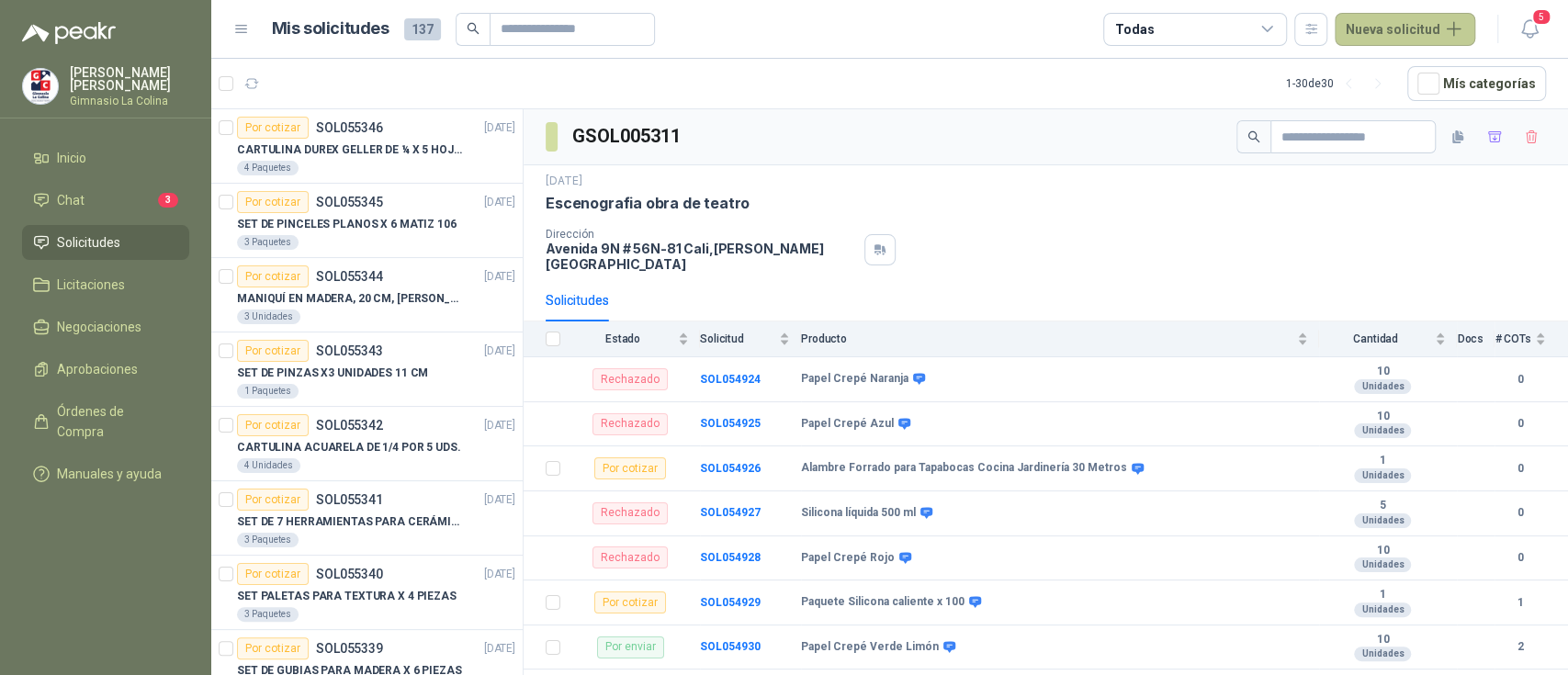
click at [1375, 28] on button "Nueva solicitud" at bounding box center [1405, 29] width 141 height 33
click at [1398, 99] on link "Solicitud grupal" at bounding box center [1427, 105] width 157 height 32
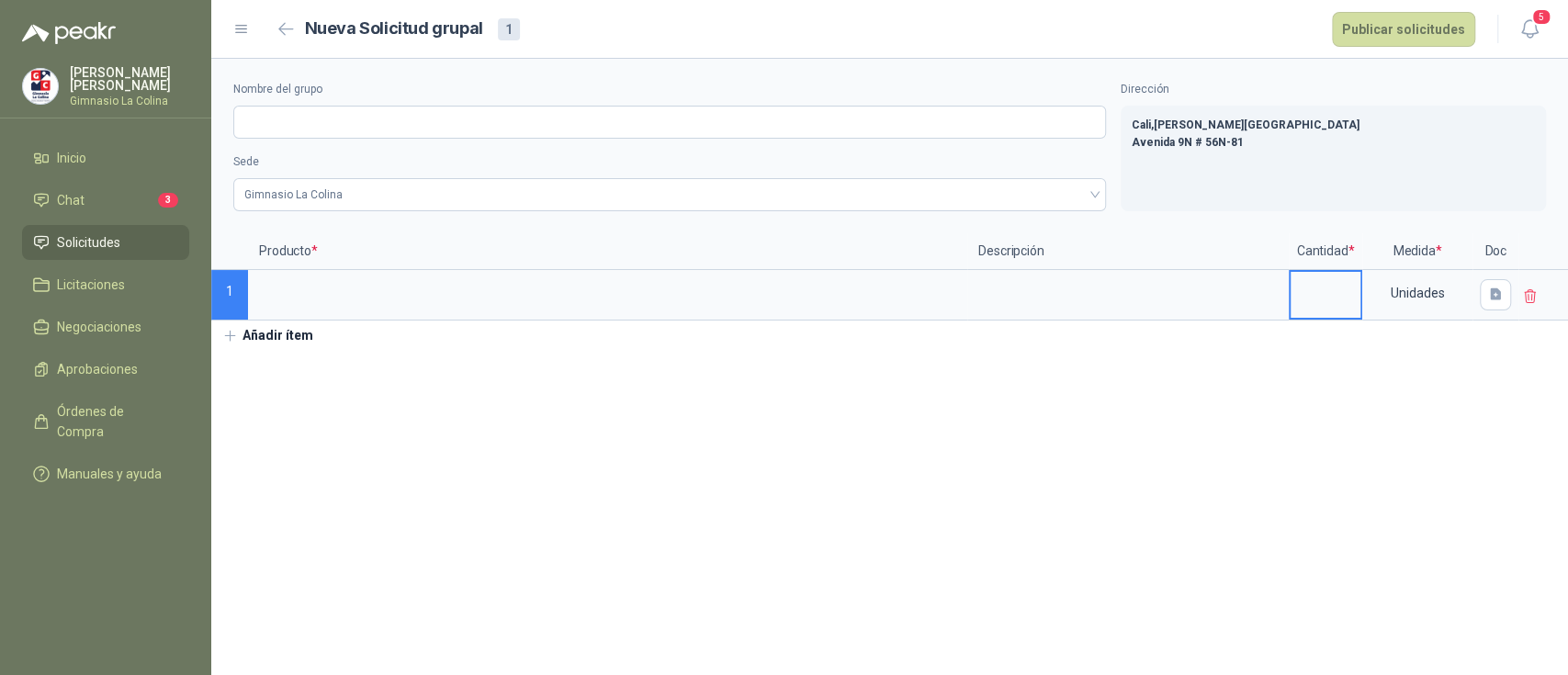
click at [1322, 284] on input at bounding box center [1326, 289] width 70 height 36
type input "*"
